Goal: Navigation & Orientation: Find specific page/section

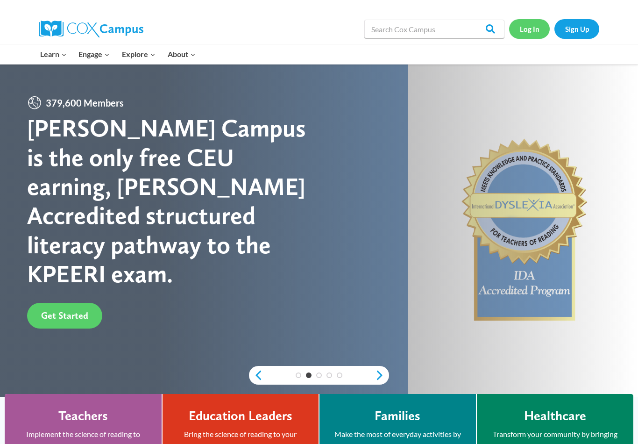
click at [533, 33] on link "Log In" at bounding box center [529, 28] width 41 height 19
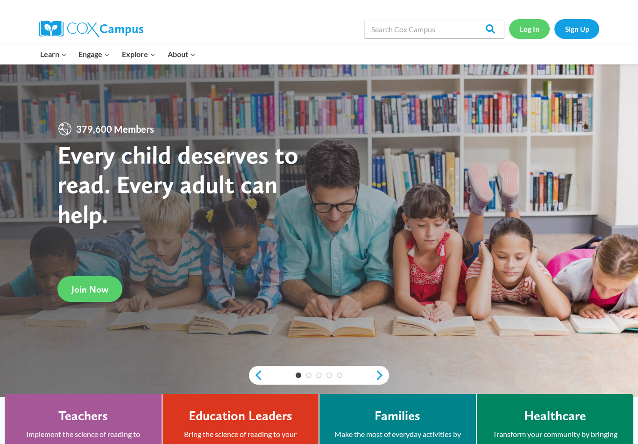
click at [532, 33] on link "Log In" at bounding box center [529, 28] width 41 height 19
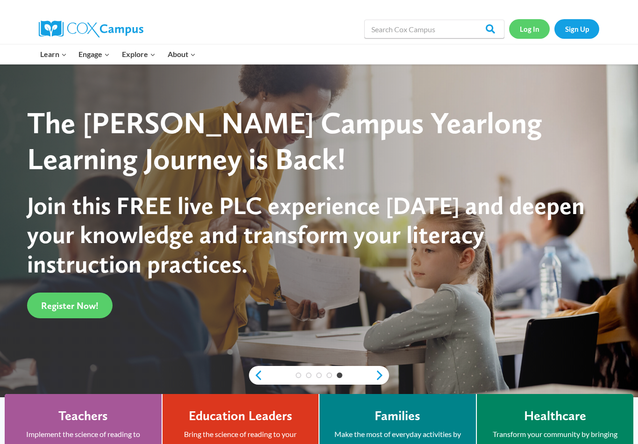
click at [533, 34] on link "Log In" at bounding box center [529, 28] width 41 height 19
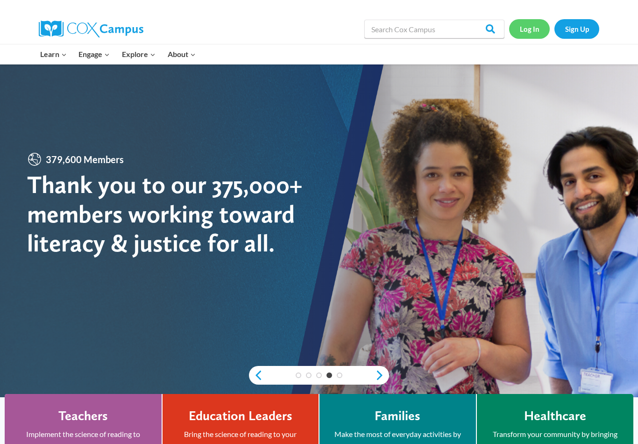
click at [529, 33] on link "Log In" at bounding box center [529, 28] width 41 height 19
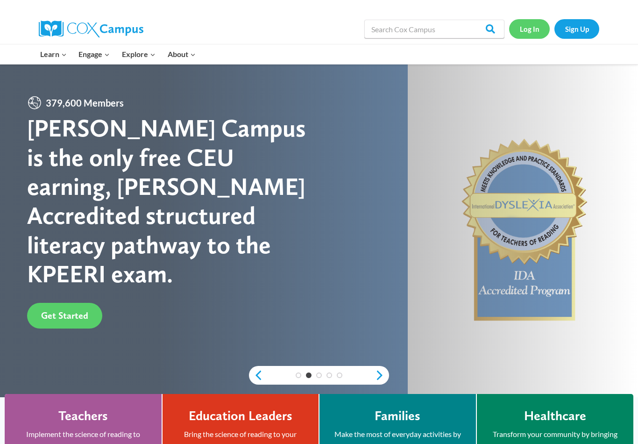
click at [532, 32] on link "Log In" at bounding box center [529, 28] width 41 height 19
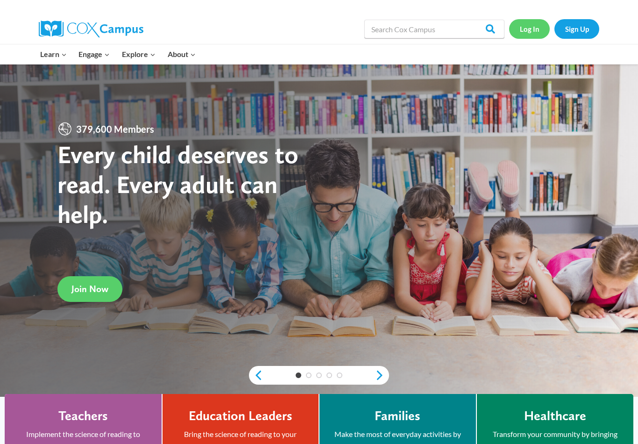
click at [527, 29] on link "Log In" at bounding box center [529, 28] width 41 height 19
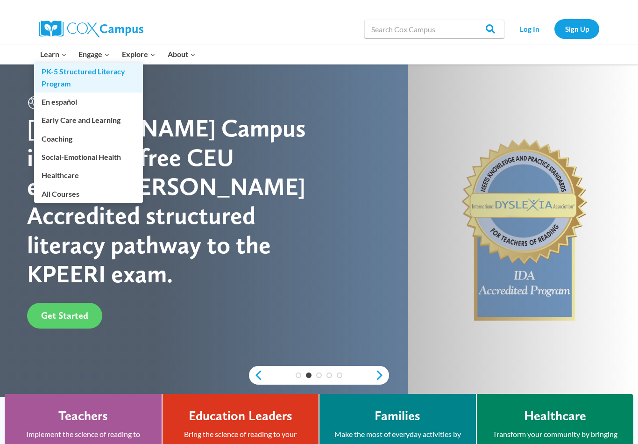
click at [103, 74] on link "PK-5 Structured Literacy Program" at bounding box center [88, 78] width 109 height 30
